Goal: Complete application form

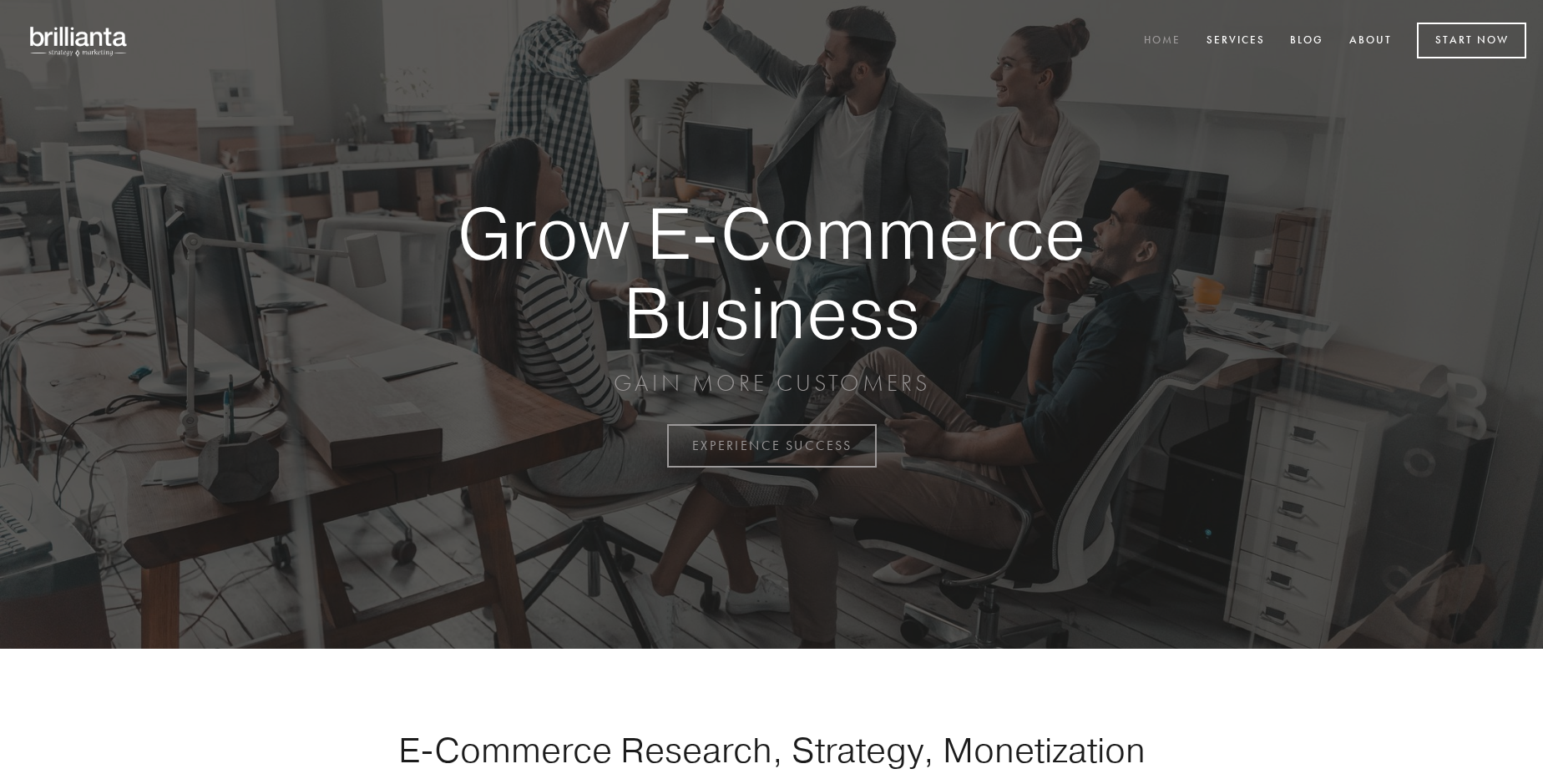
scroll to position [4376, 0]
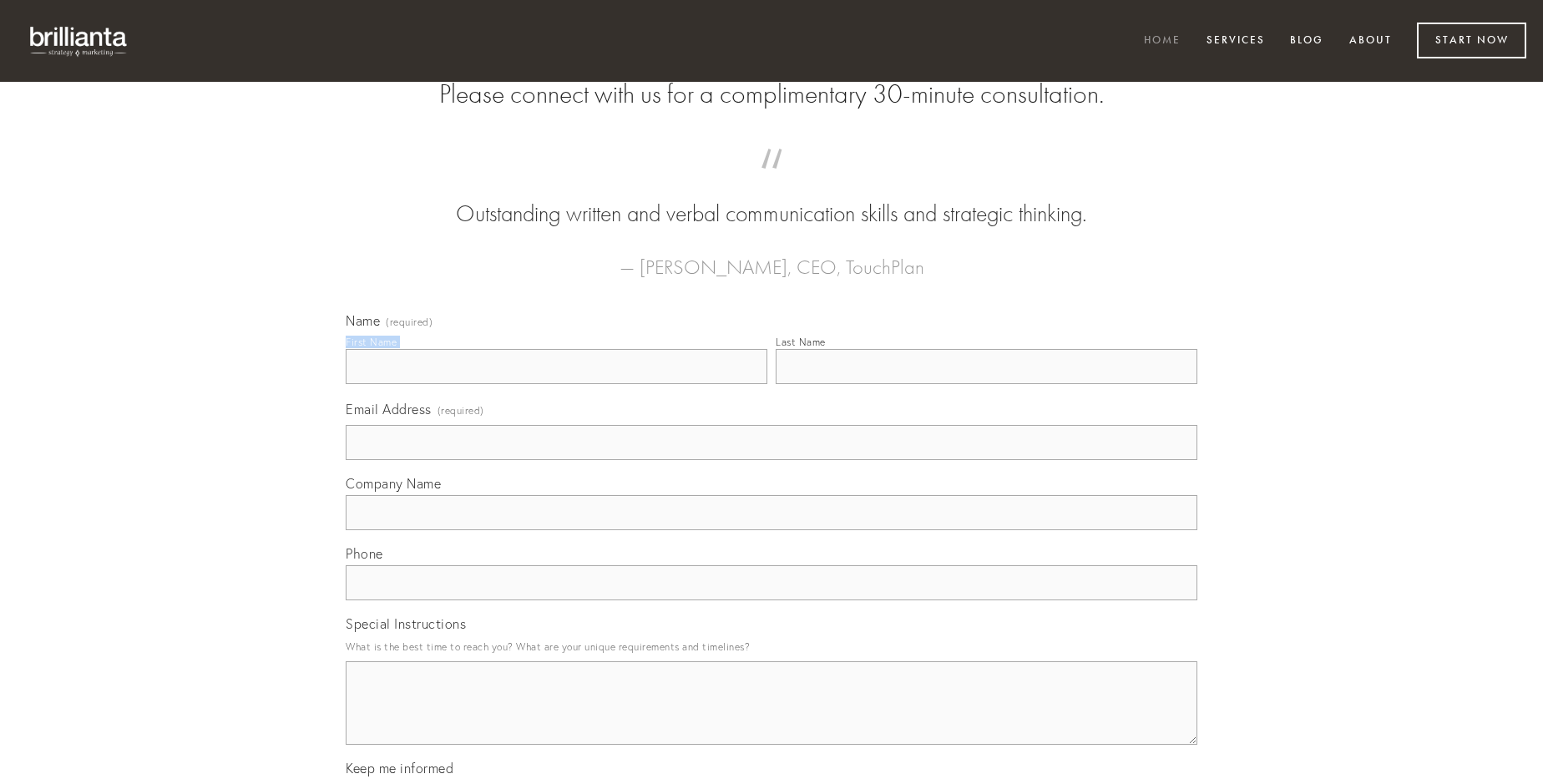
type input "[PERSON_NAME]"
click at [986, 384] on input "Last Name" at bounding box center [986, 366] width 422 height 35
type input "[PERSON_NAME]"
click at [772, 460] on input "Email Address (required)" at bounding box center [772, 442] width 852 height 35
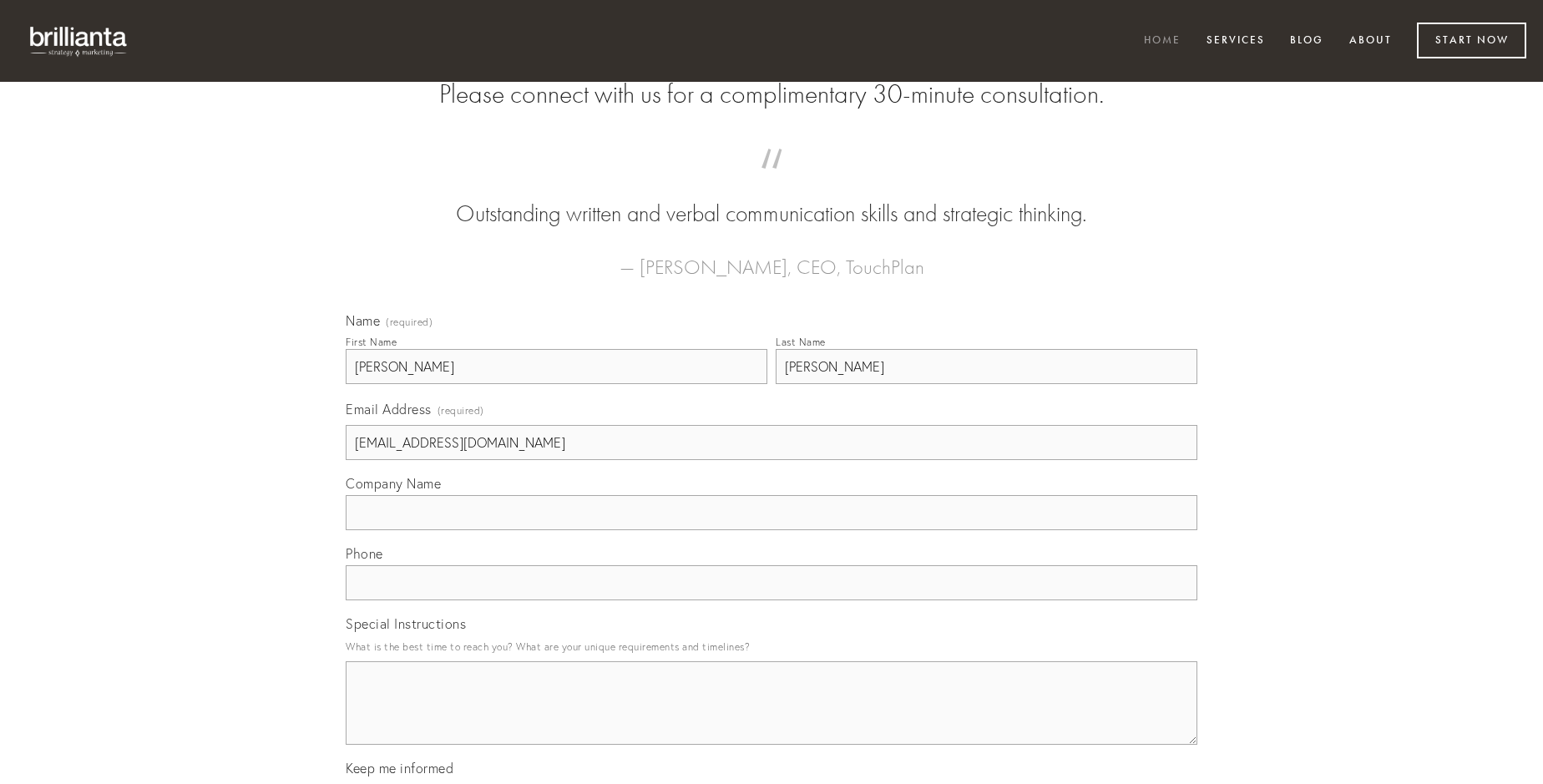
type input "[EMAIL_ADDRESS][DOMAIN_NAME]"
click at [772, 530] on input "Company Name" at bounding box center [772, 513] width 852 height 35
type input "reprehenderit"
click at [772, 600] on input "text" at bounding box center [772, 582] width 852 height 35
click at [772, 718] on textarea "Special Instructions" at bounding box center [772, 702] width 852 height 84
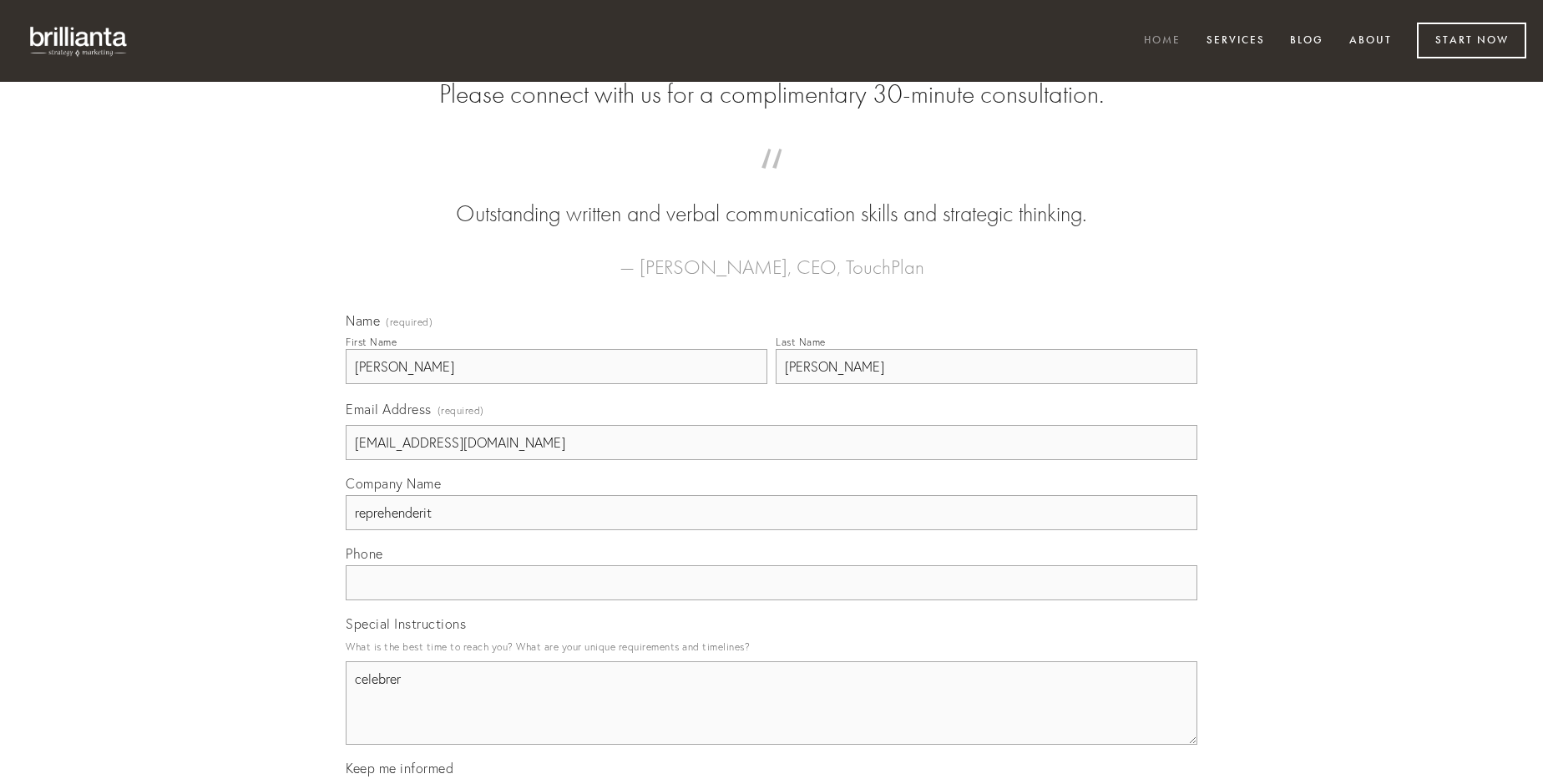
type textarea "celebrer"
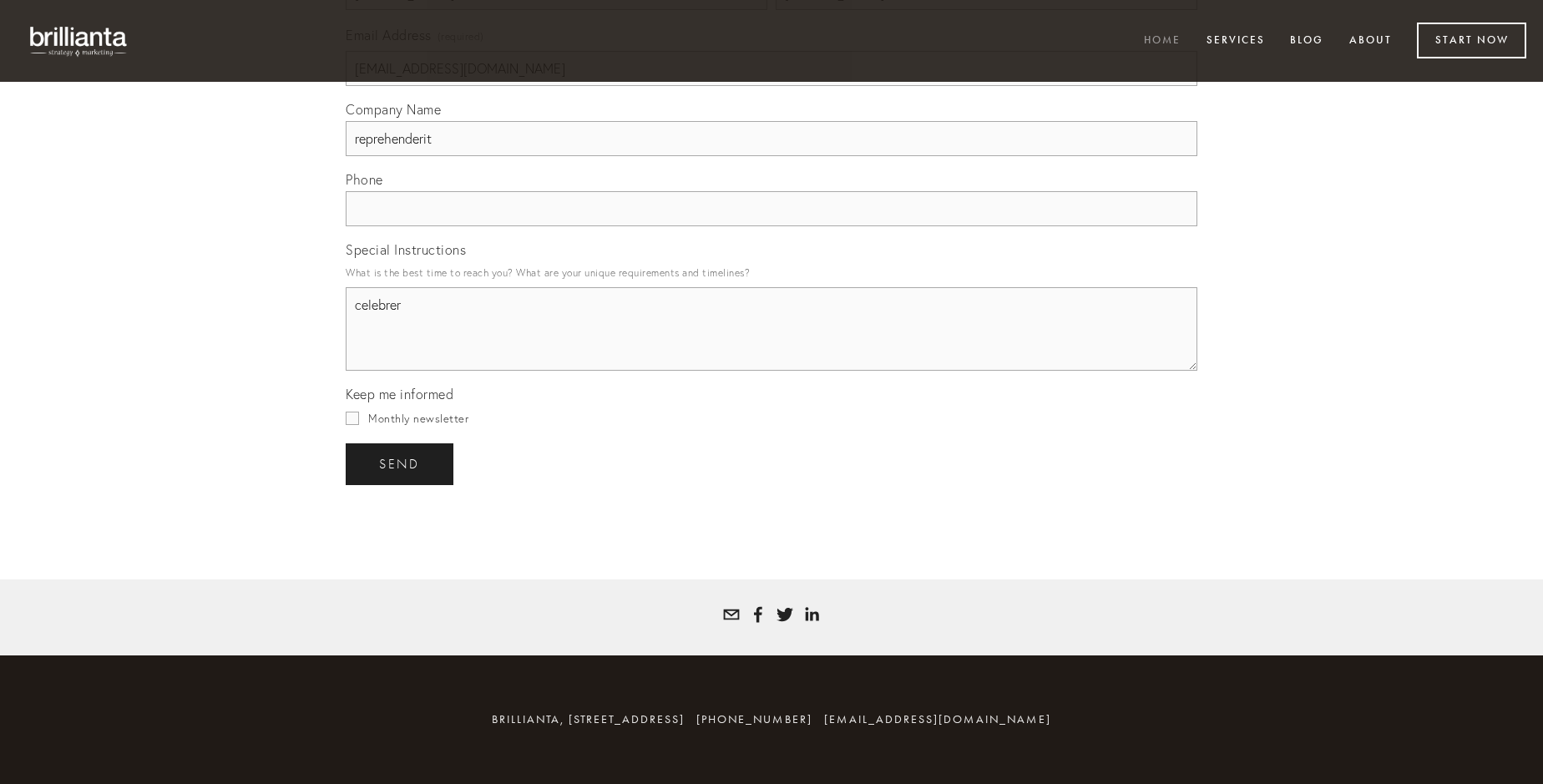
click at [401, 464] on span "send" at bounding box center [399, 464] width 41 height 15
